Goal: Task Accomplishment & Management: Manage account settings

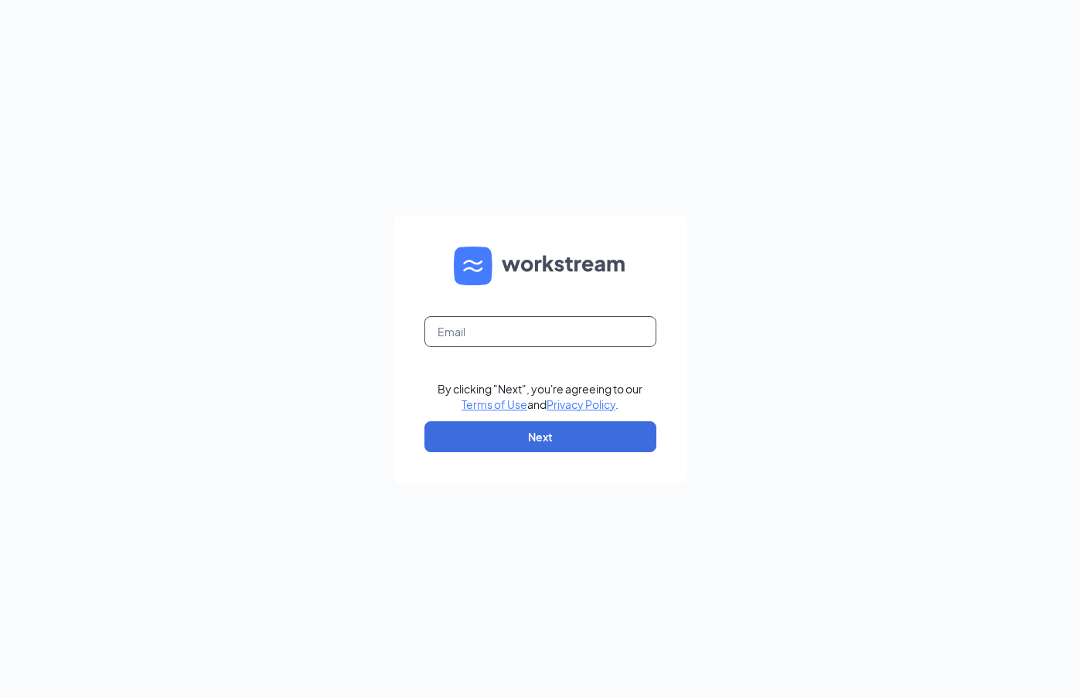
click at [475, 327] on input "text" at bounding box center [541, 331] width 232 height 31
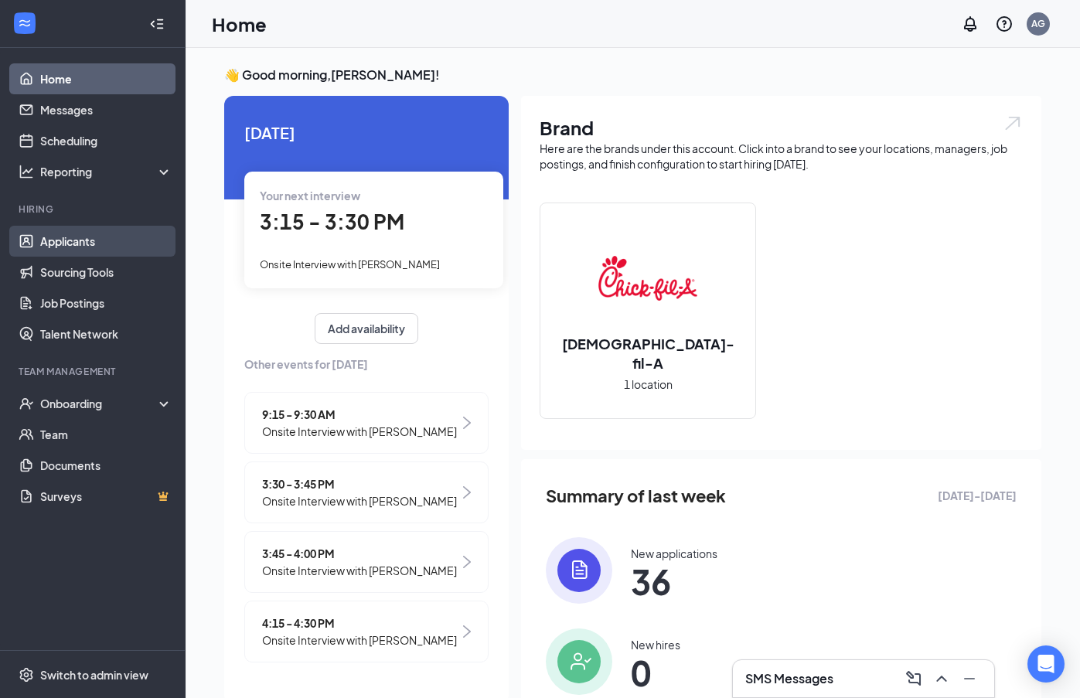
click at [120, 253] on link "Applicants" at bounding box center [106, 241] width 132 height 31
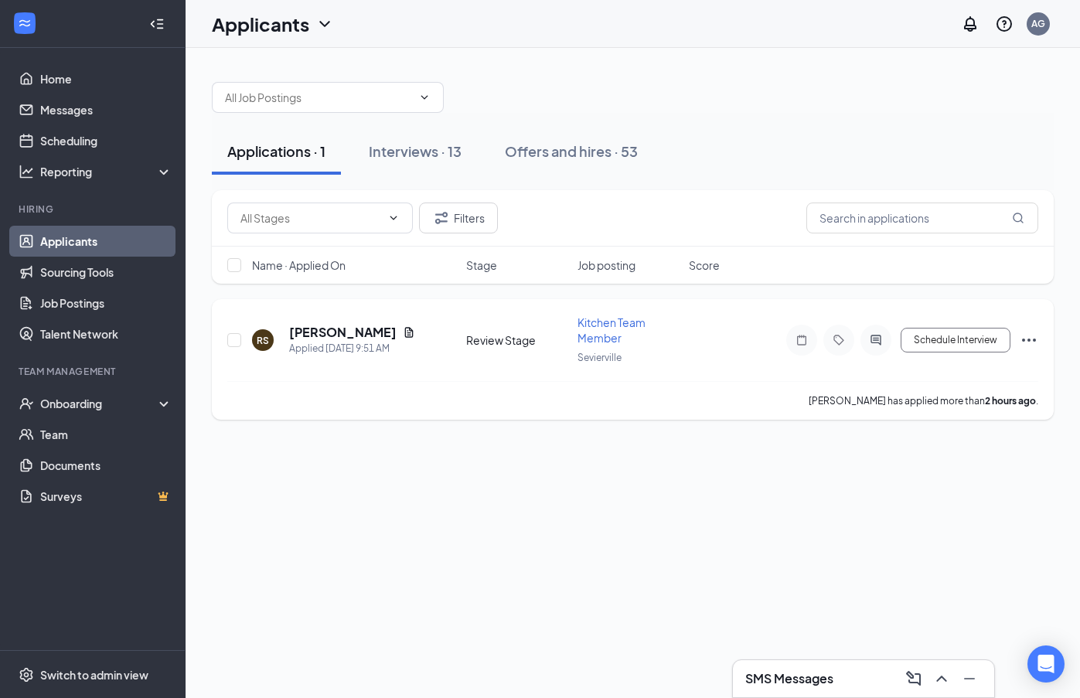
click at [319, 321] on div "RS [PERSON_NAME] Applied [DATE] 9:51 AM Review Stage Kitchen Team Member Sevier…" at bounding box center [632, 348] width 811 height 67
click at [319, 326] on h5 "[PERSON_NAME]" at bounding box center [342, 332] width 107 height 17
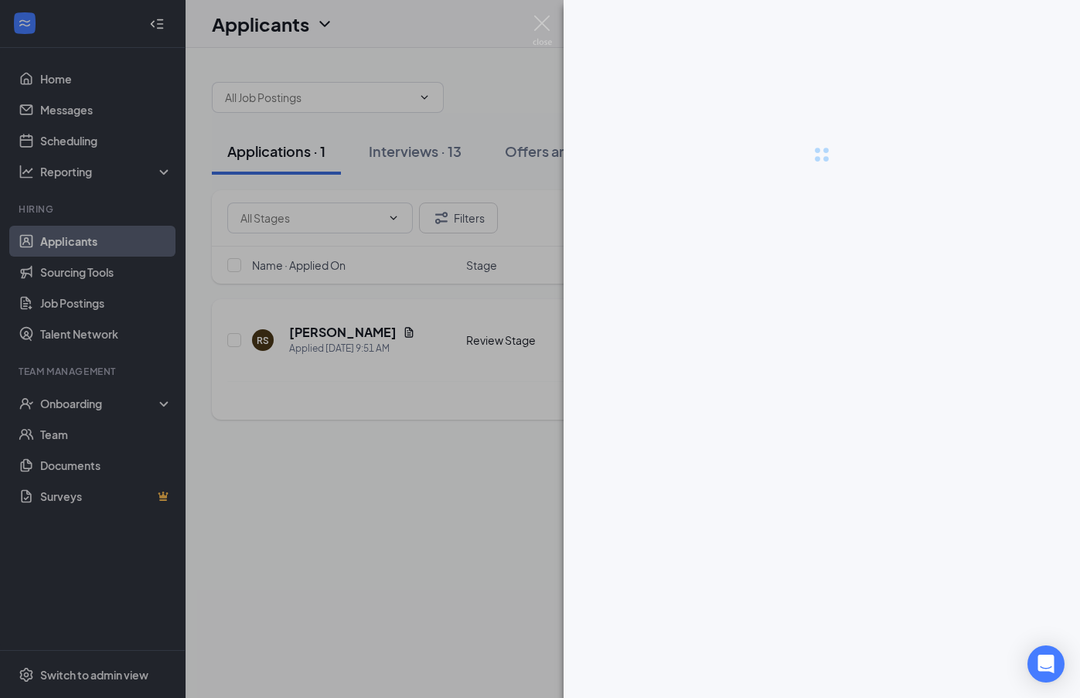
click at [319, 326] on div at bounding box center [540, 349] width 1080 height 698
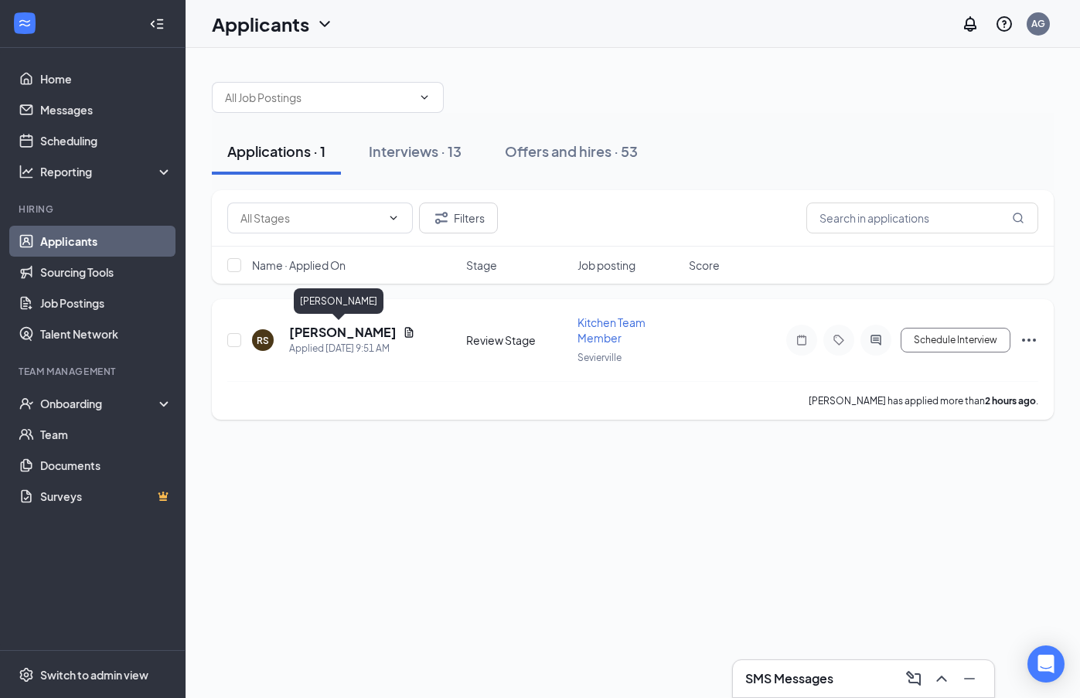
click at [325, 333] on h5 "[PERSON_NAME]" at bounding box center [342, 332] width 107 height 17
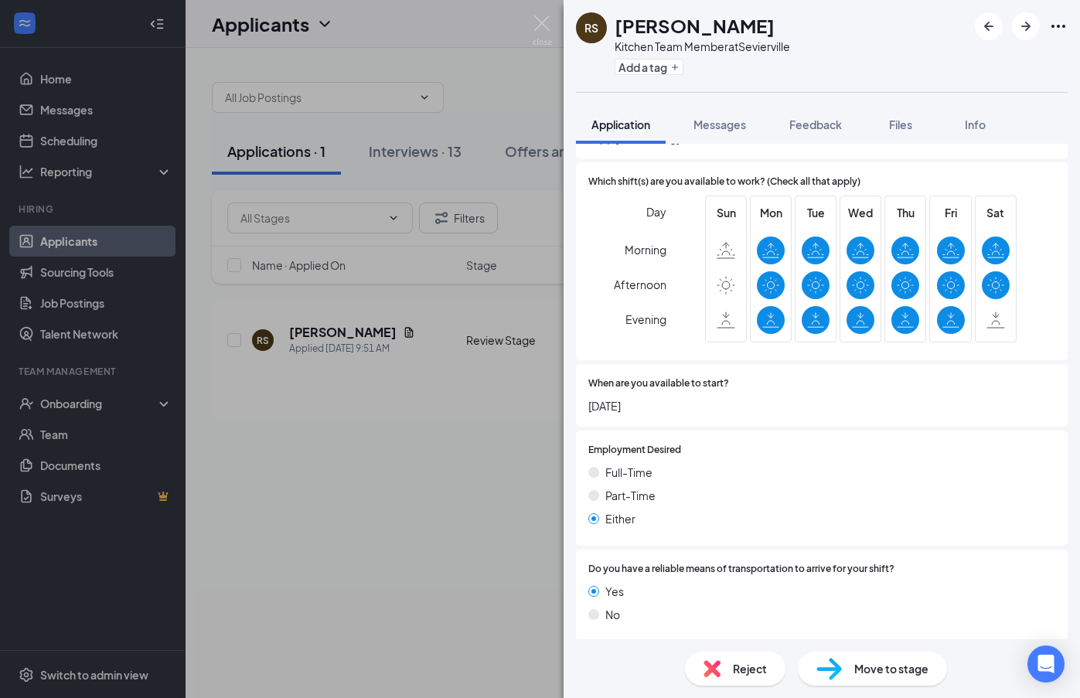
scroll to position [855, 0]
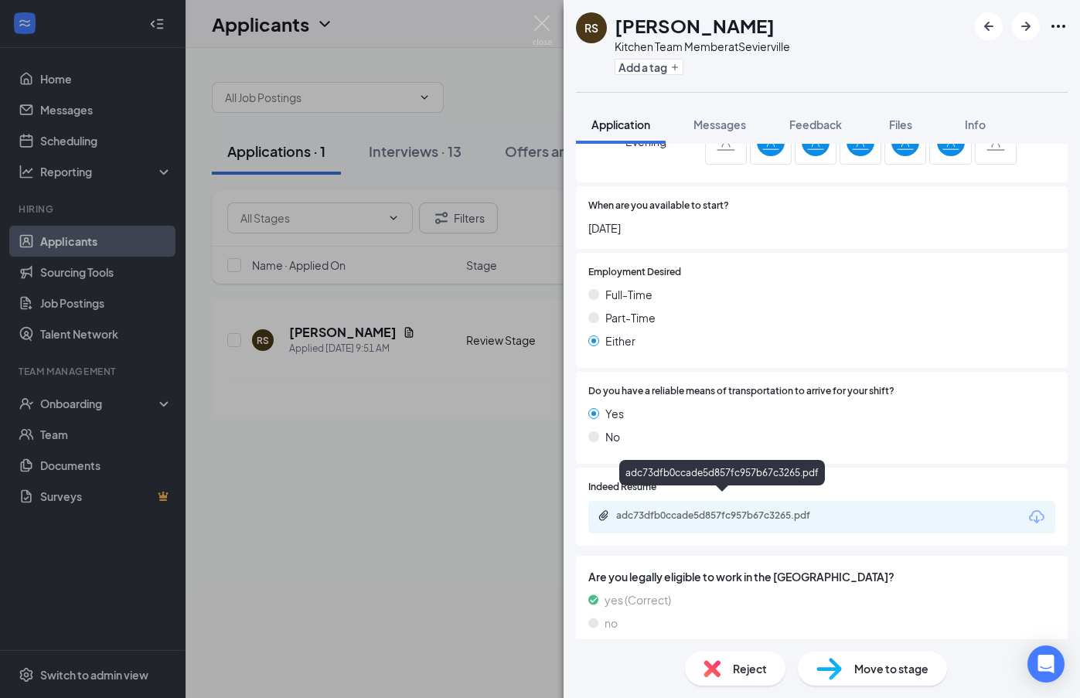
click at [775, 510] on div "adc73dfb0ccade5d857fc957b67c3265.pdf" at bounding box center [724, 516] width 217 height 12
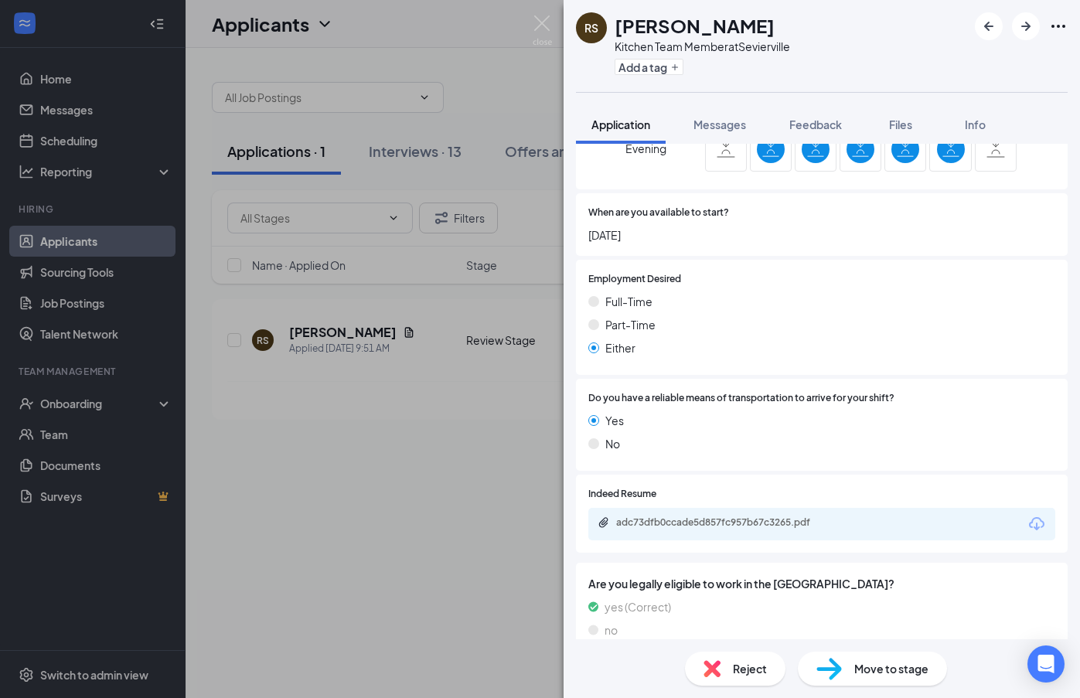
click at [848, 677] on div "Move to stage" at bounding box center [872, 669] width 149 height 34
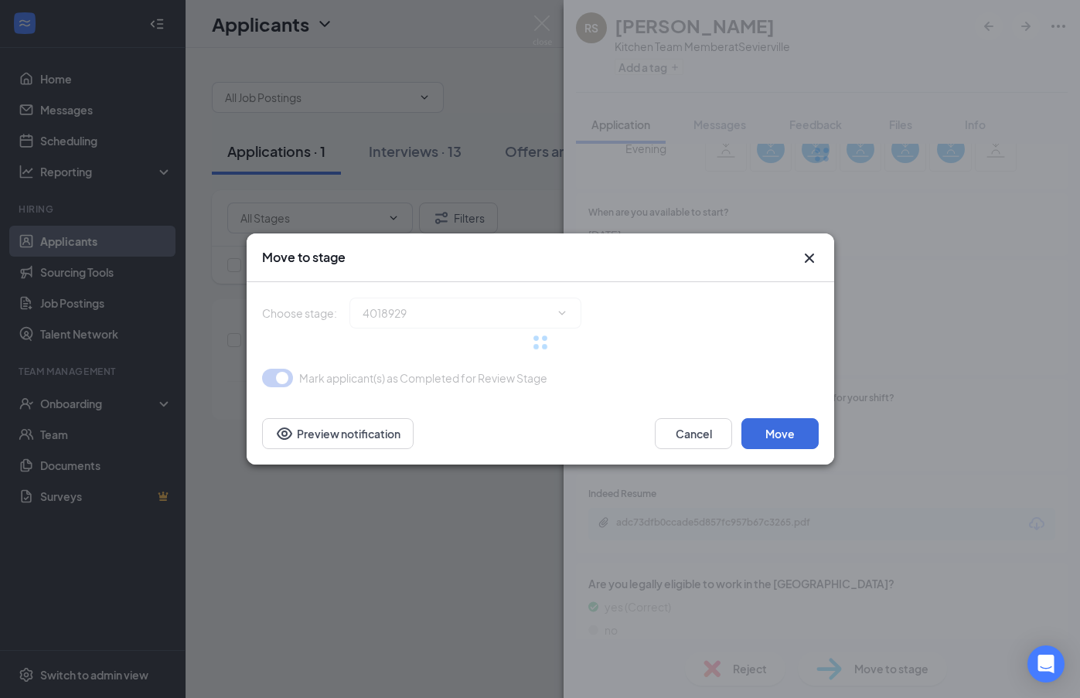
type input "Onsite Interview (next stage)"
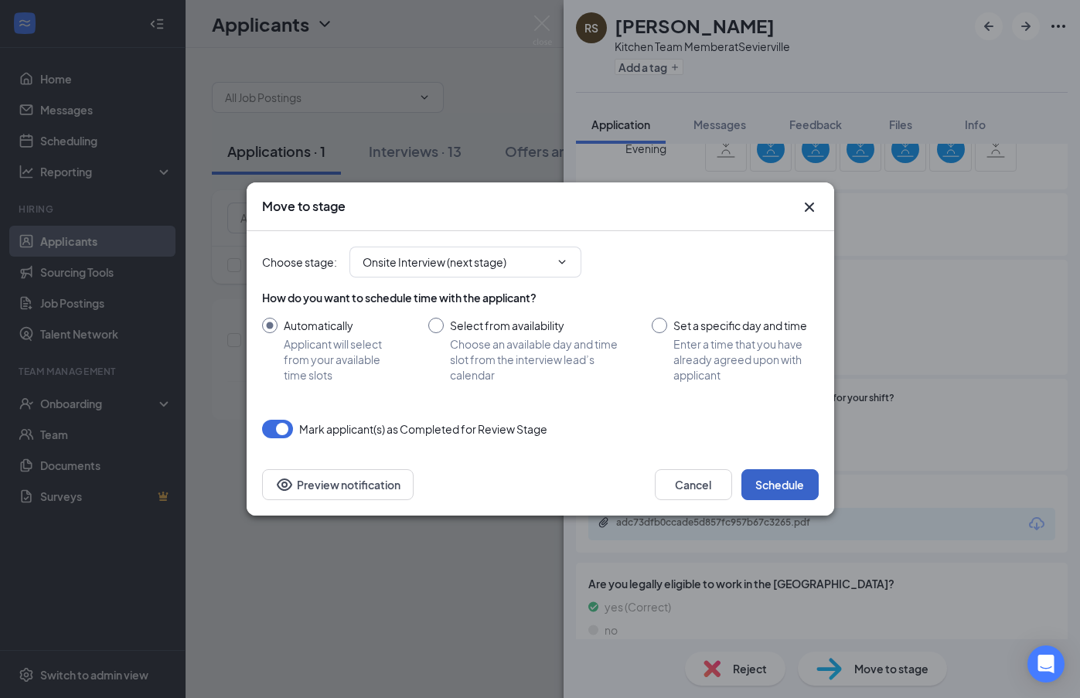
click at [782, 477] on button "Schedule" at bounding box center [780, 484] width 77 height 31
